Goal: Task Accomplishment & Management: Manage account settings

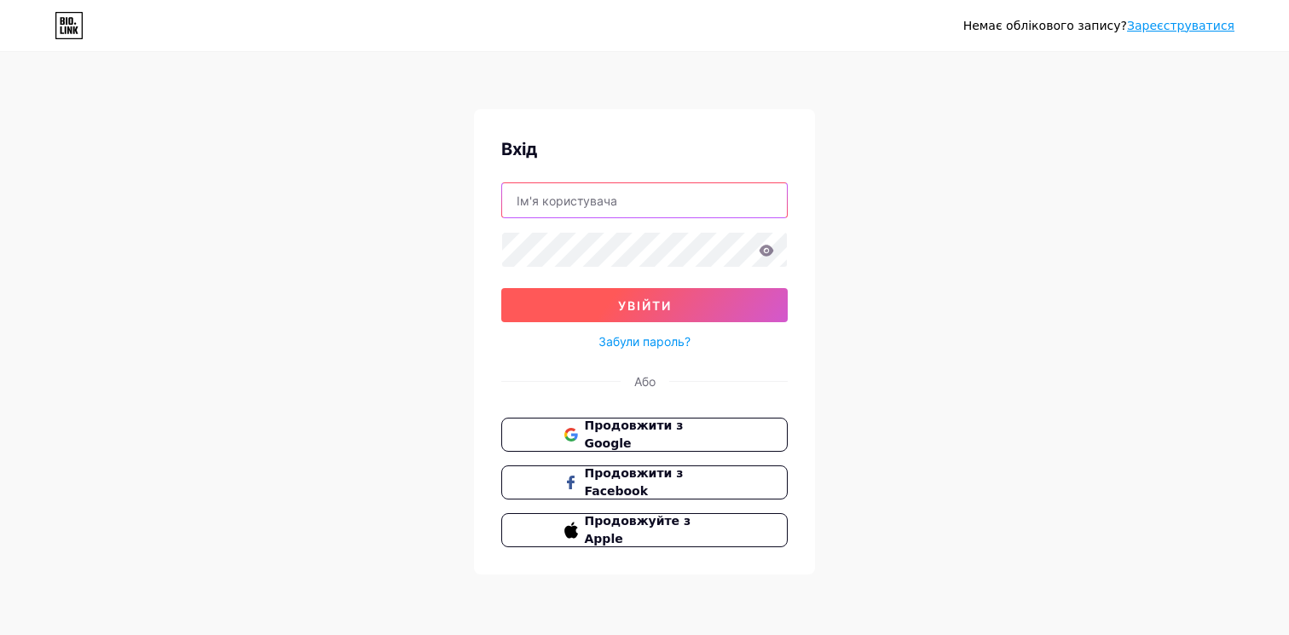
type input "[EMAIL_ADDRESS][DOMAIN_NAME]"
click at [586, 303] on button "Увійти" at bounding box center [644, 305] width 286 height 34
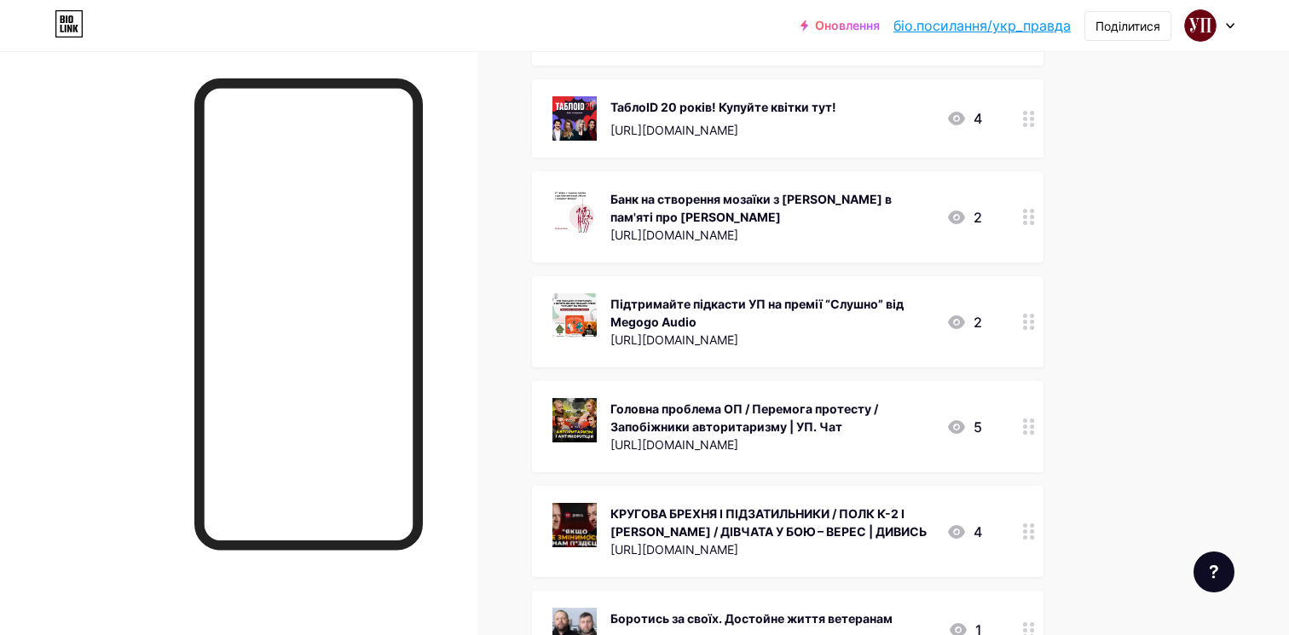
scroll to position [318, 0]
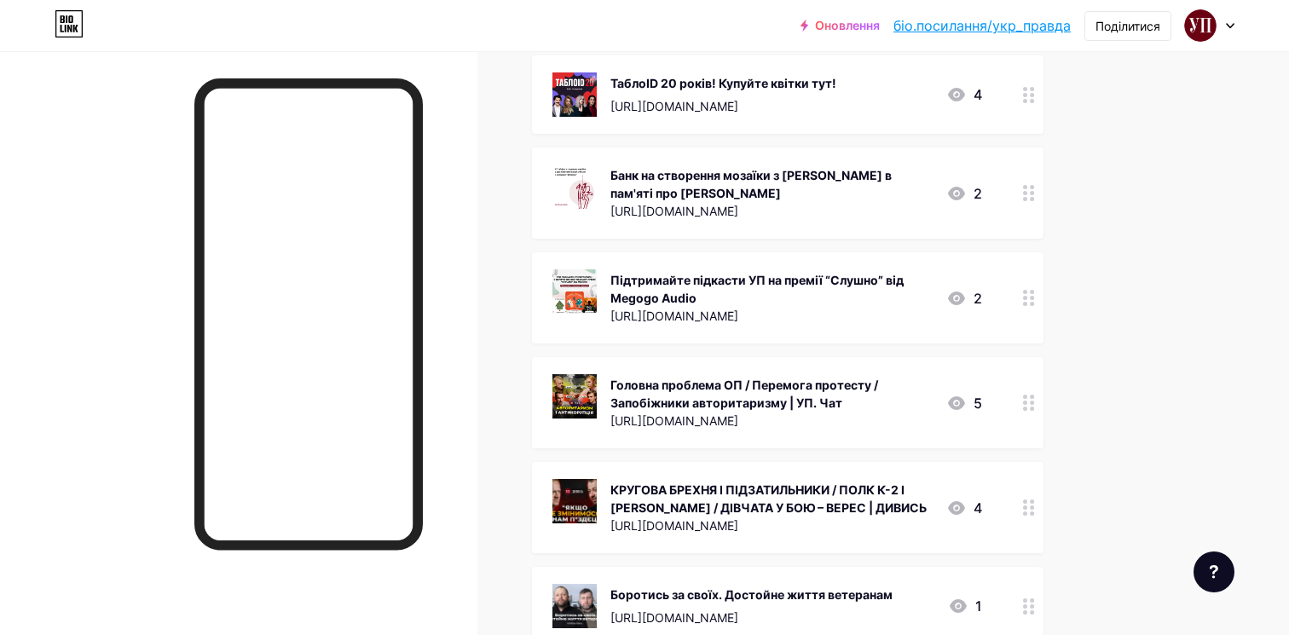
click at [1032, 401] on circle at bounding box center [1032, 403] width 4 height 4
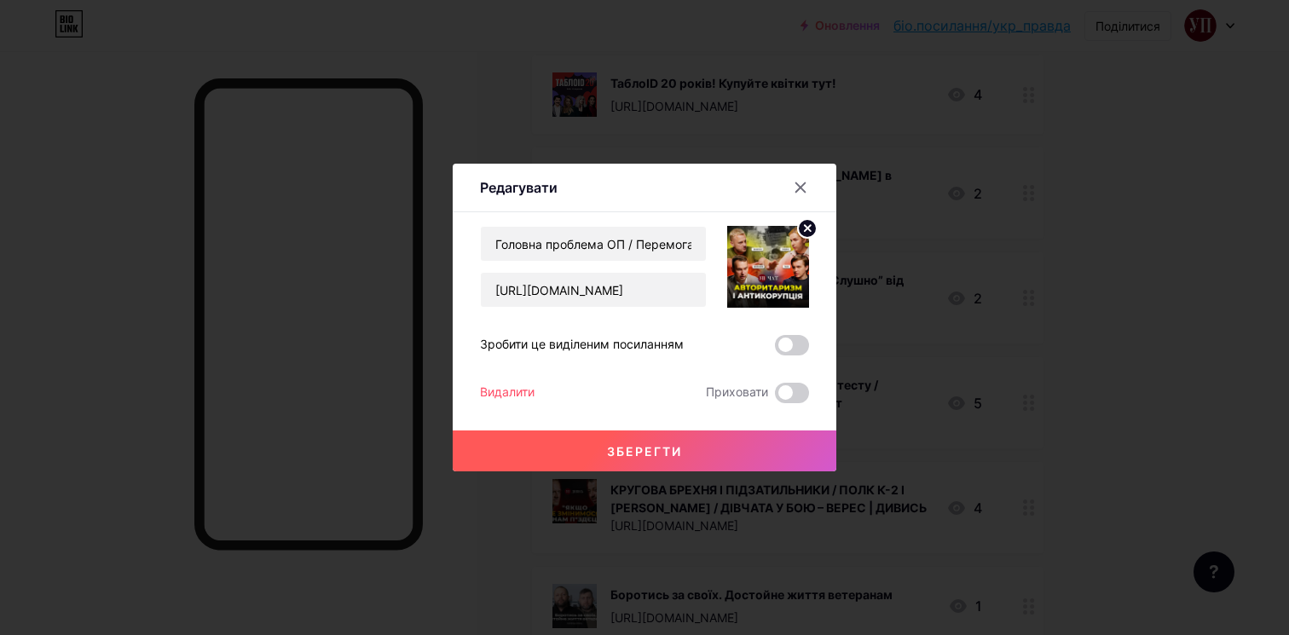
click at [519, 394] on font "Видалити" at bounding box center [507, 391] width 55 height 14
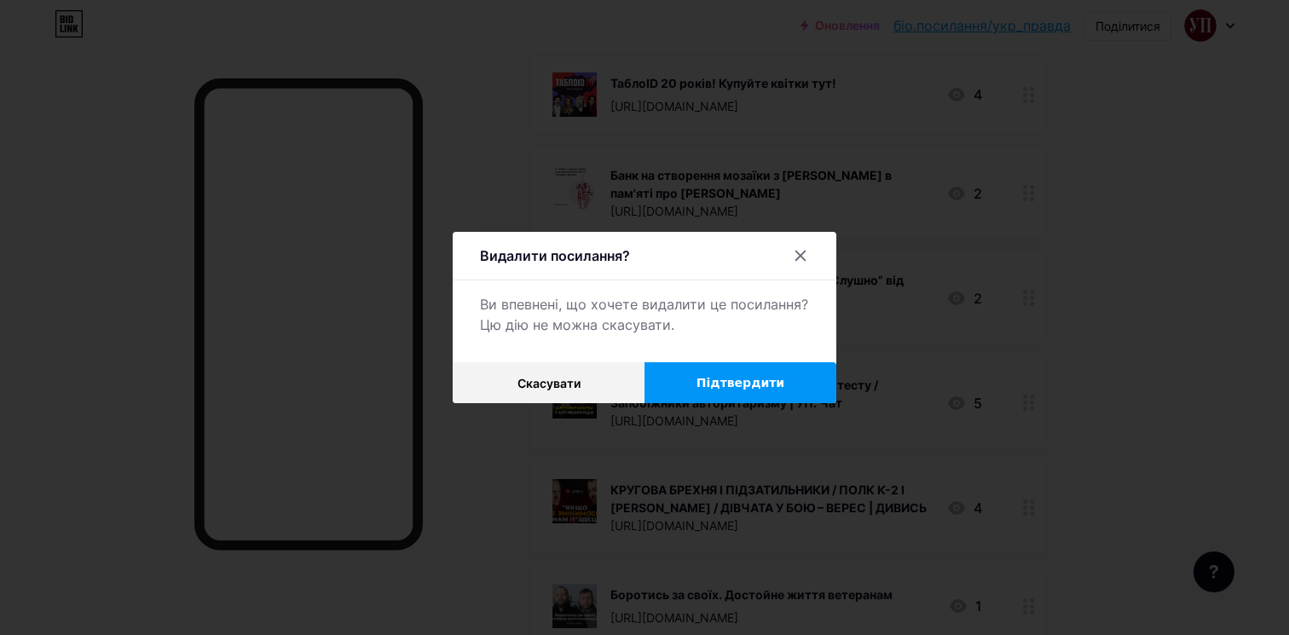
click at [693, 378] on button "Підтвердити" at bounding box center [740, 382] width 192 height 41
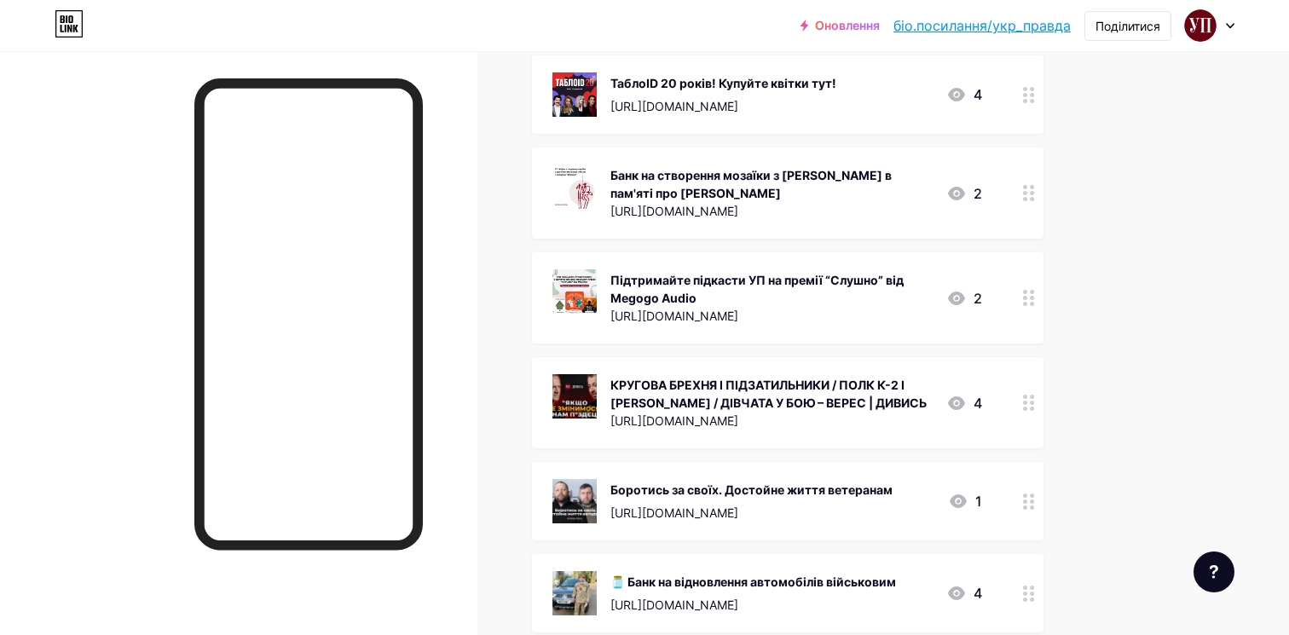
click at [1030, 410] on div at bounding box center [1028, 402] width 29 height 91
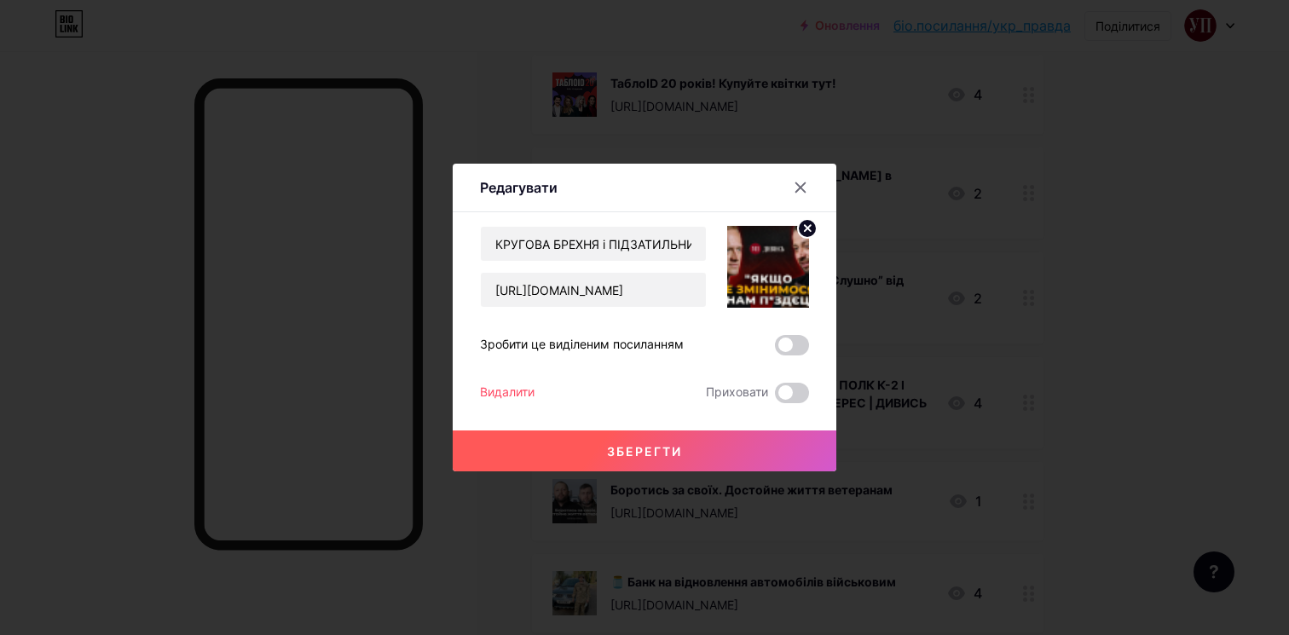
click at [495, 390] on font "Видалити" at bounding box center [507, 391] width 55 height 14
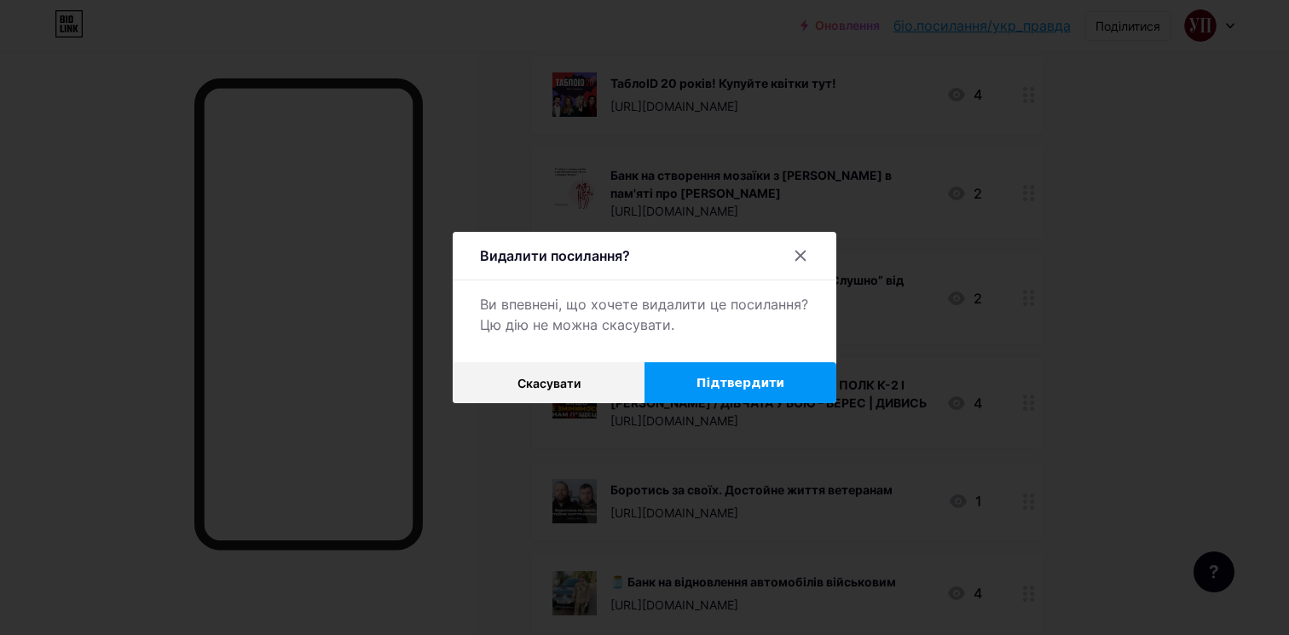
click at [736, 381] on font "Підтвердити" at bounding box center [740, 383] width 88 height 14
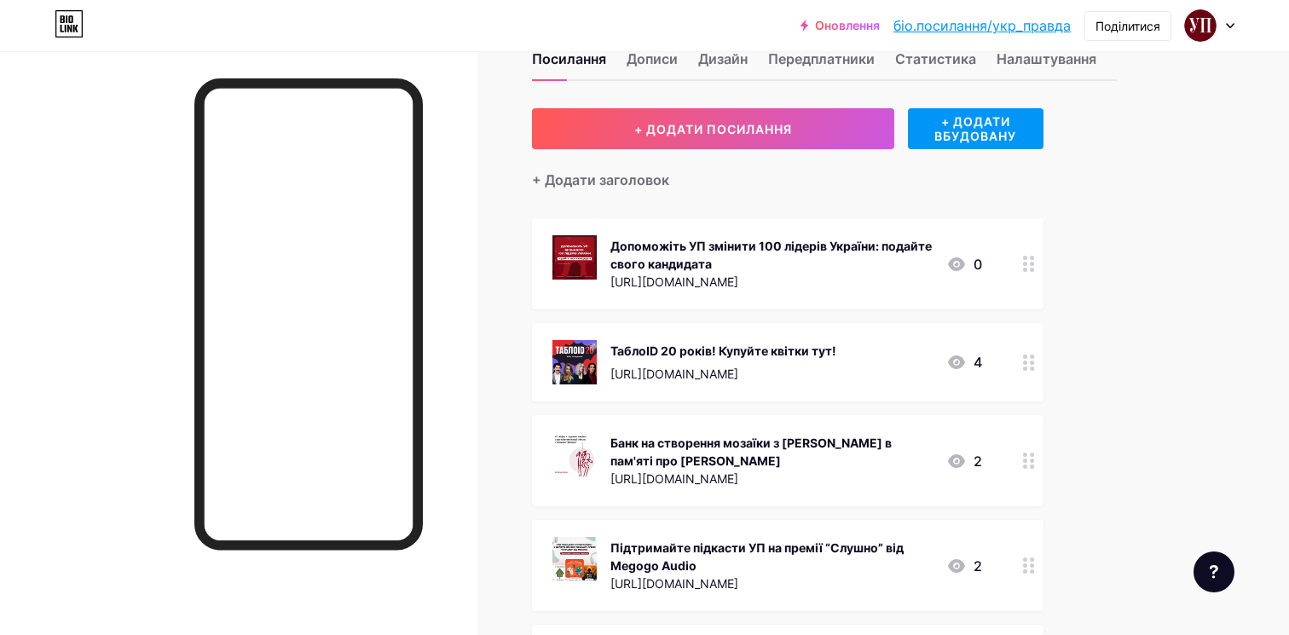
scroll to position [0, 0]
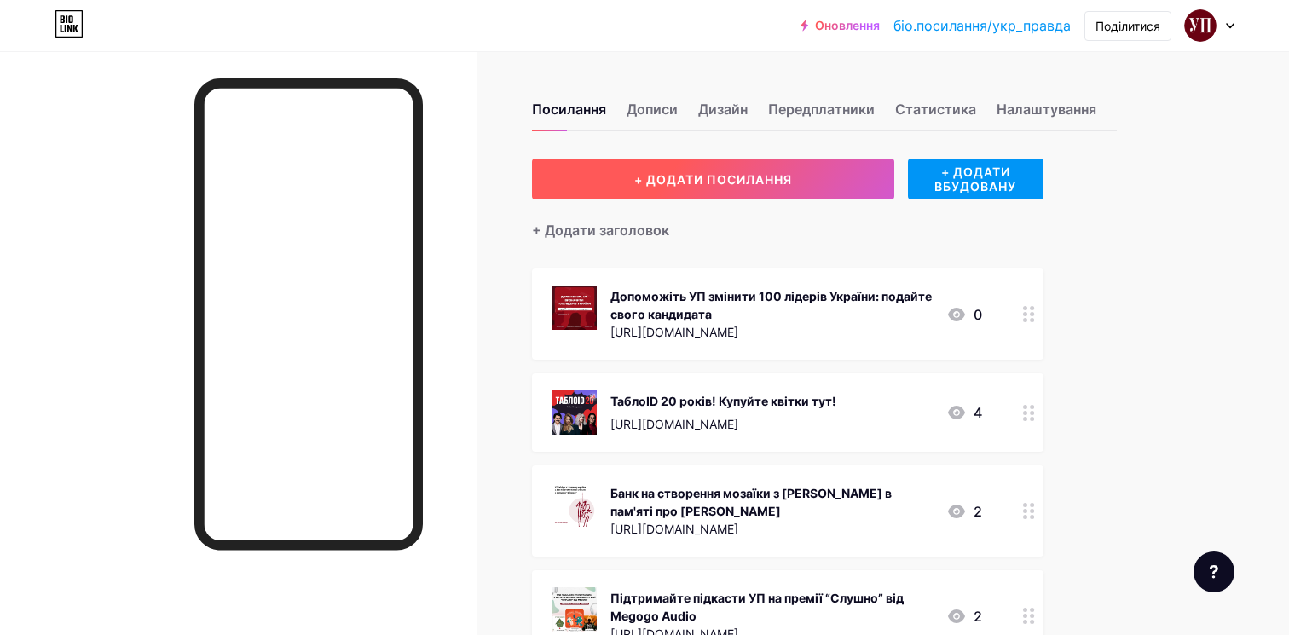
click at [805, 180] on button "+ ДОДАТИ ПОСИЛАННЯ" at bounding box center [713, 179] width 362 height 41
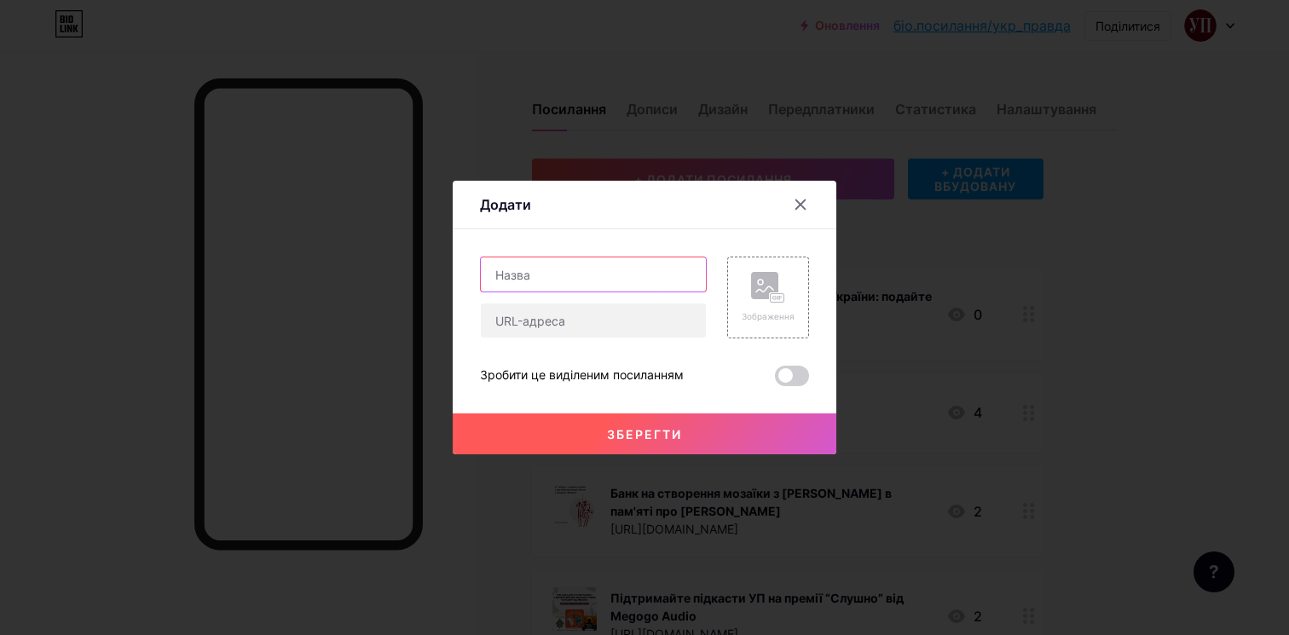
click at [539, 272] on input "text" at bounding box center [593, 274] width 225 height 34
paste input ""Українська правда" оголошує набір до Школи журналістики"
type input ""Українська правда" оголошує набір до Школи журналістики – Анкета"
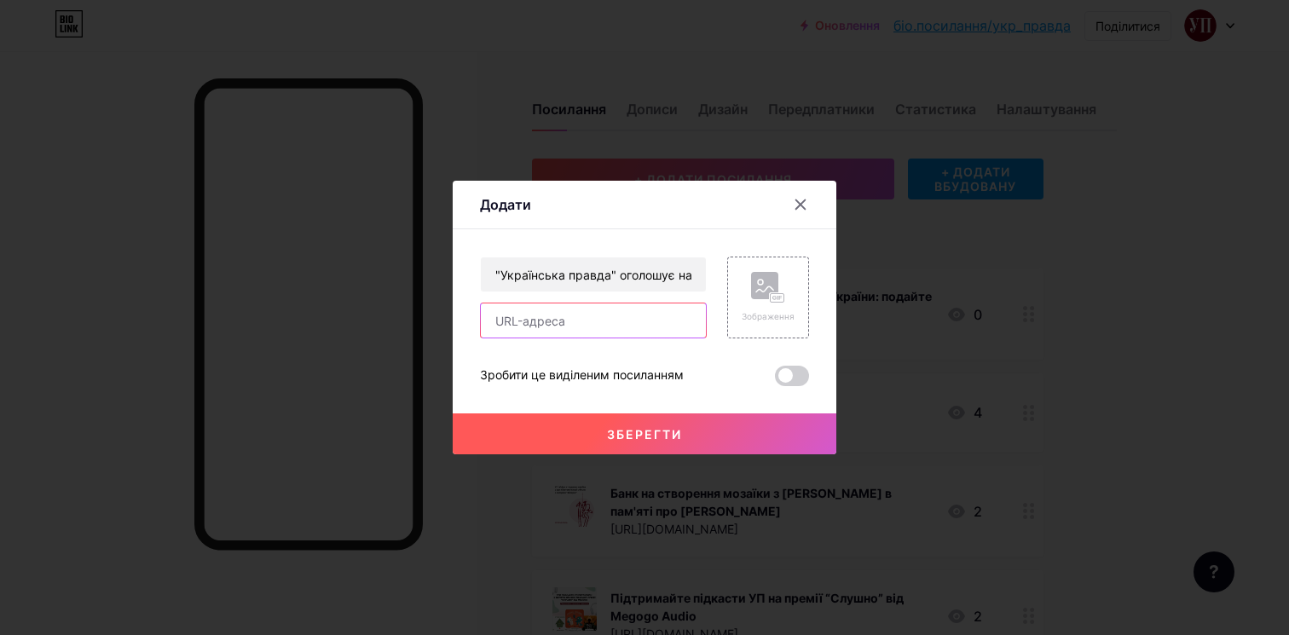
click at [599, 316] on input "text" at bounding box center [593, 320] width 225 height 34
paste input "[URL][DOMAIN_NAME]"
type input "[URL][DOMAIN_NAME]"
click at [768, 315] on font "Зображення" at bounding box center [768, 316] width 53 height 10
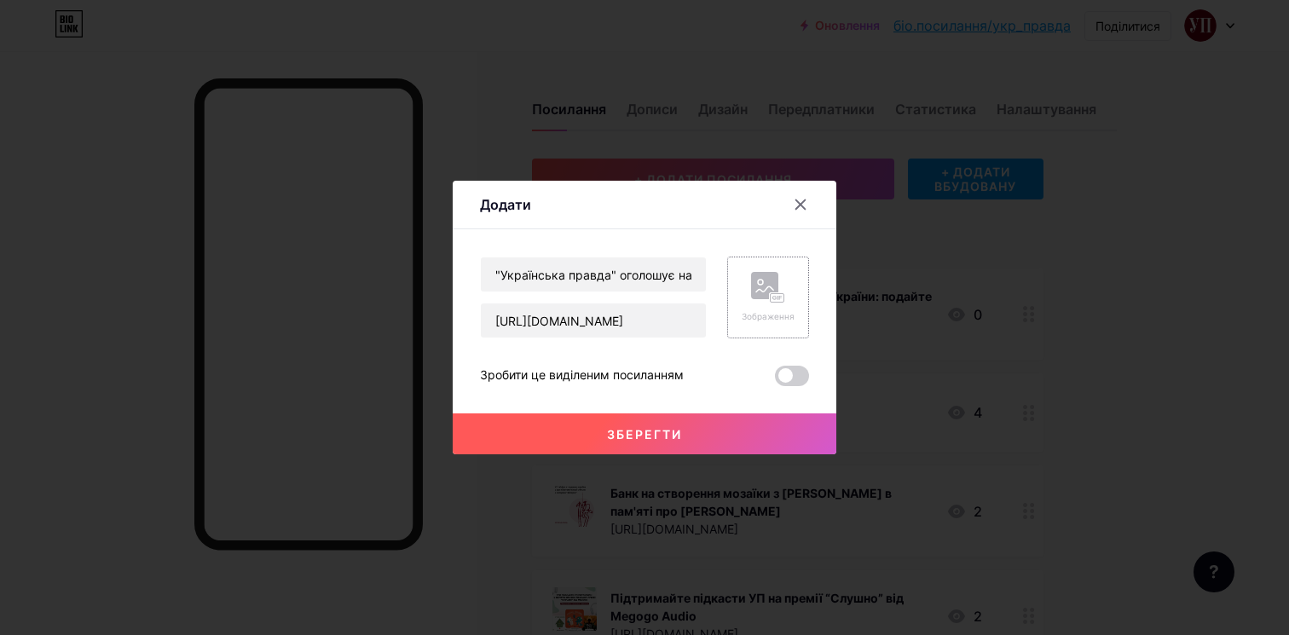
scroll to position [0, 0]
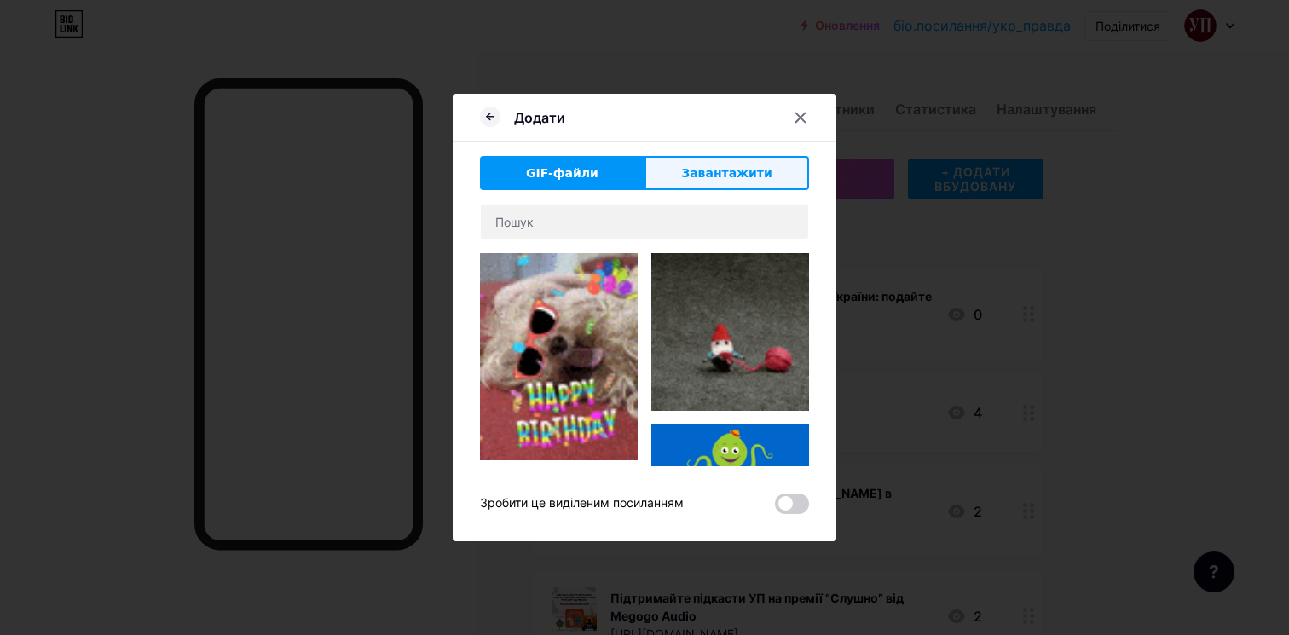
click at [699, 172] on font "Завантажити" at bounding box center [726, 173] width 91 height 14
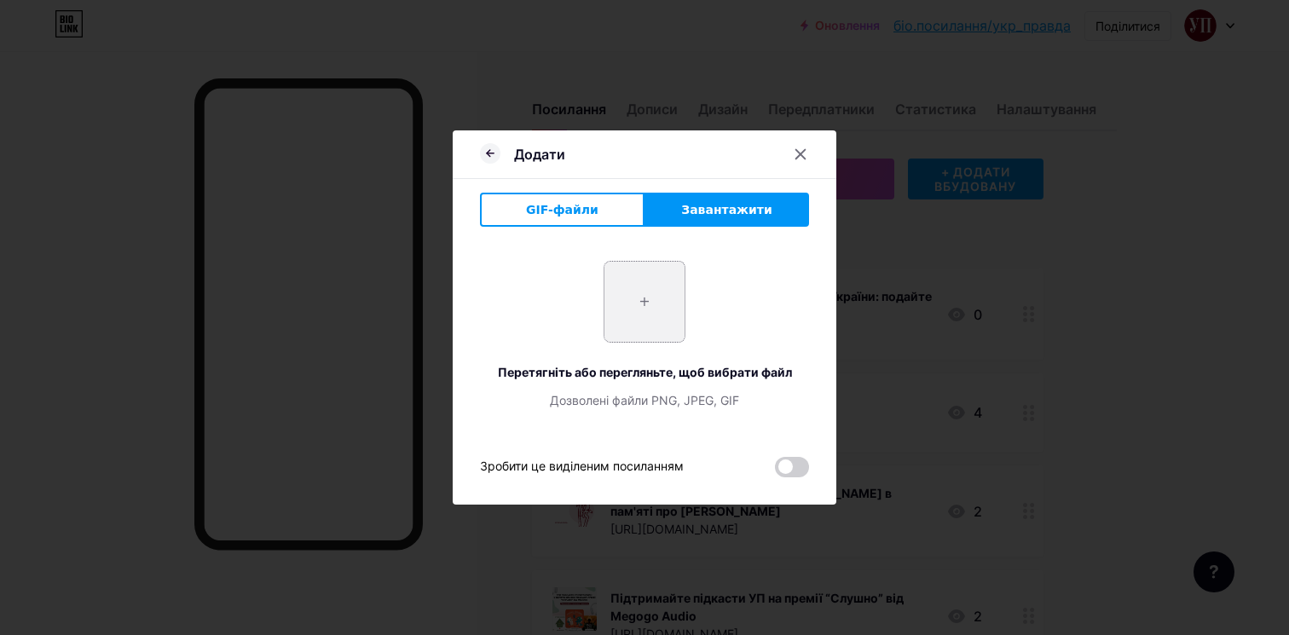
click at [648, 301] on input "file" at bounding box center [644, 302] width 80 height 80
type input "C:\fakepath\1111.jpg"
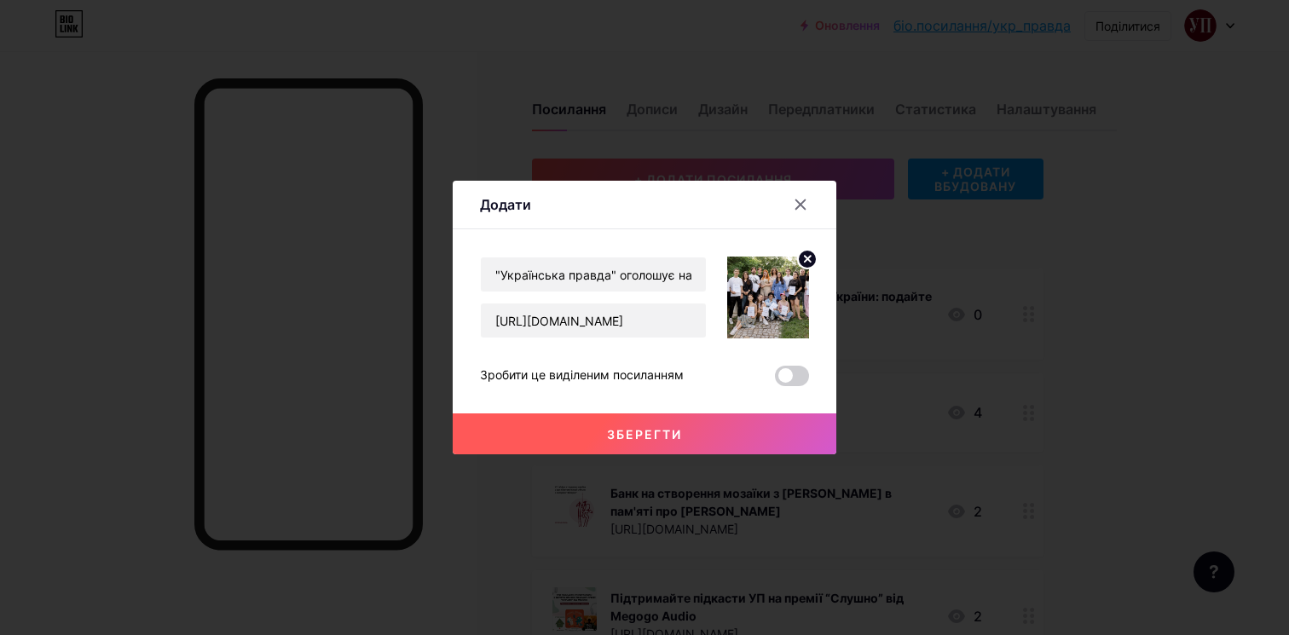
click at [739, 434] on button "Зберегти" at bounding box center [645, 433] width 384 height 41
